Goal: Information Seeking & Learning: Learn about a topic

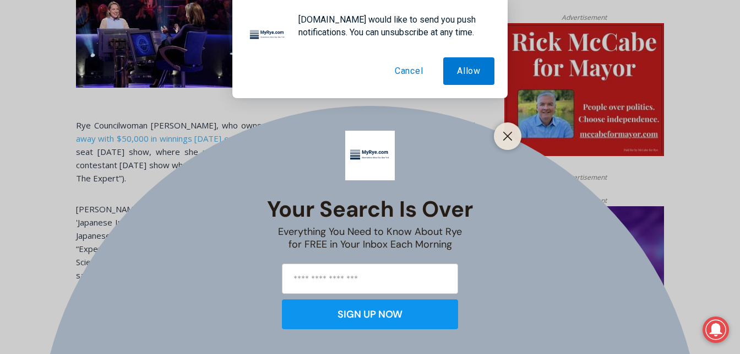
click at [410, 63] on button "Cancel" at bounding box center [409, 71] width 56 height 28
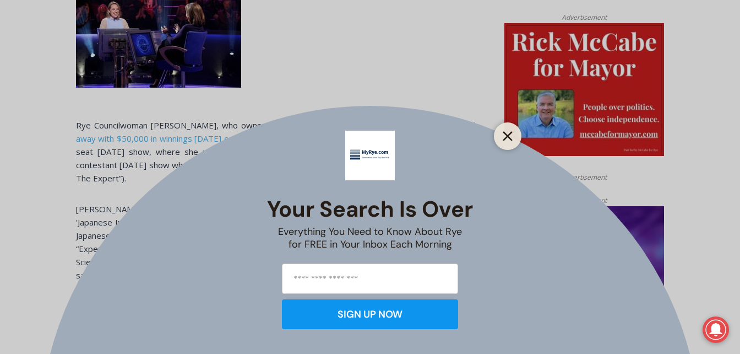
click at [507, 136] on line "Close" at bounding box center [508, 136] width 8 height 8
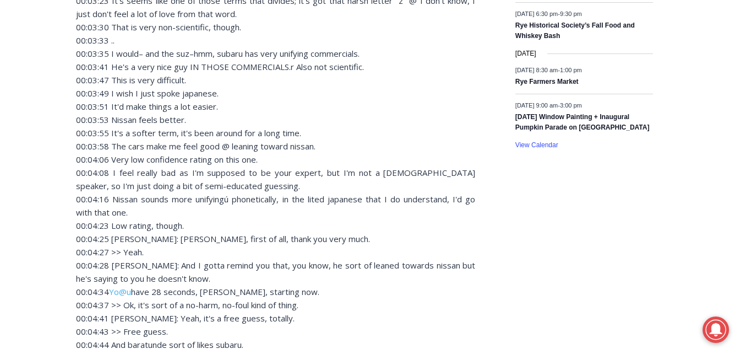
scroll to position [1783, 0]
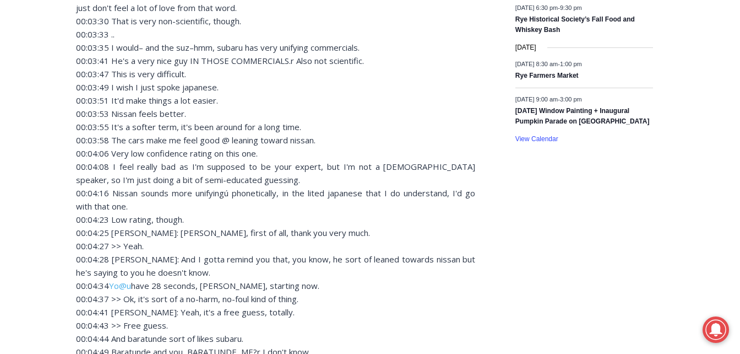
click at [136, 212] on p "00:00:01 You only have one lifeline left and that is our expert. 00:00:04 And […" at bounding box center [275, 205] width 399 height 1679
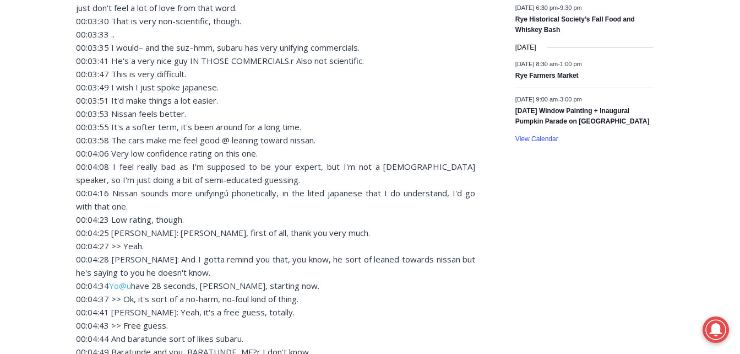
click at [136, 212] on p "00:00:01 You only have one lifeline left and that is our expert. 00:00:04 And […" at bounding box center [275, 205] width 399 height 1679
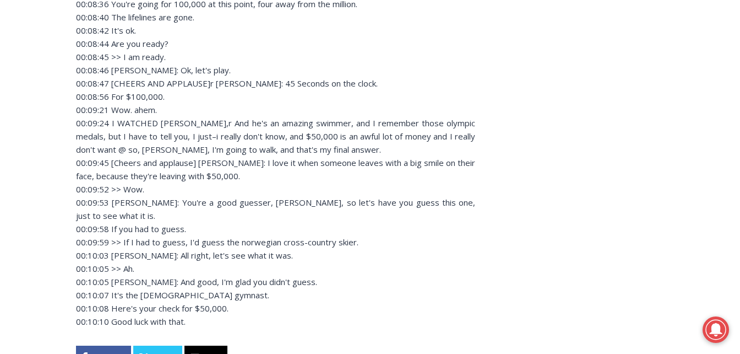
scroll to position [2541, 0]
